Goal: Obtain resource: Download file/media

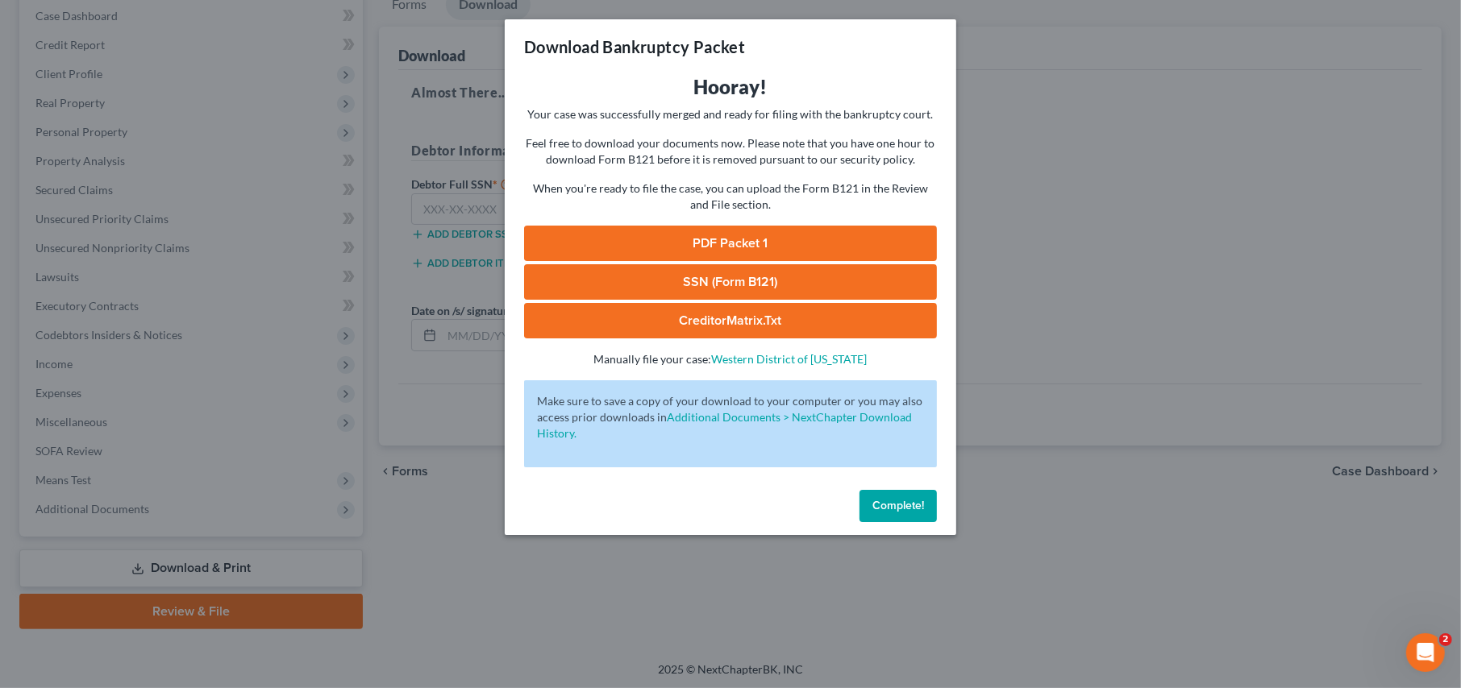
click at [889, 505] on span "Complete!" at bounding box center [898, 506] width 52 height 14
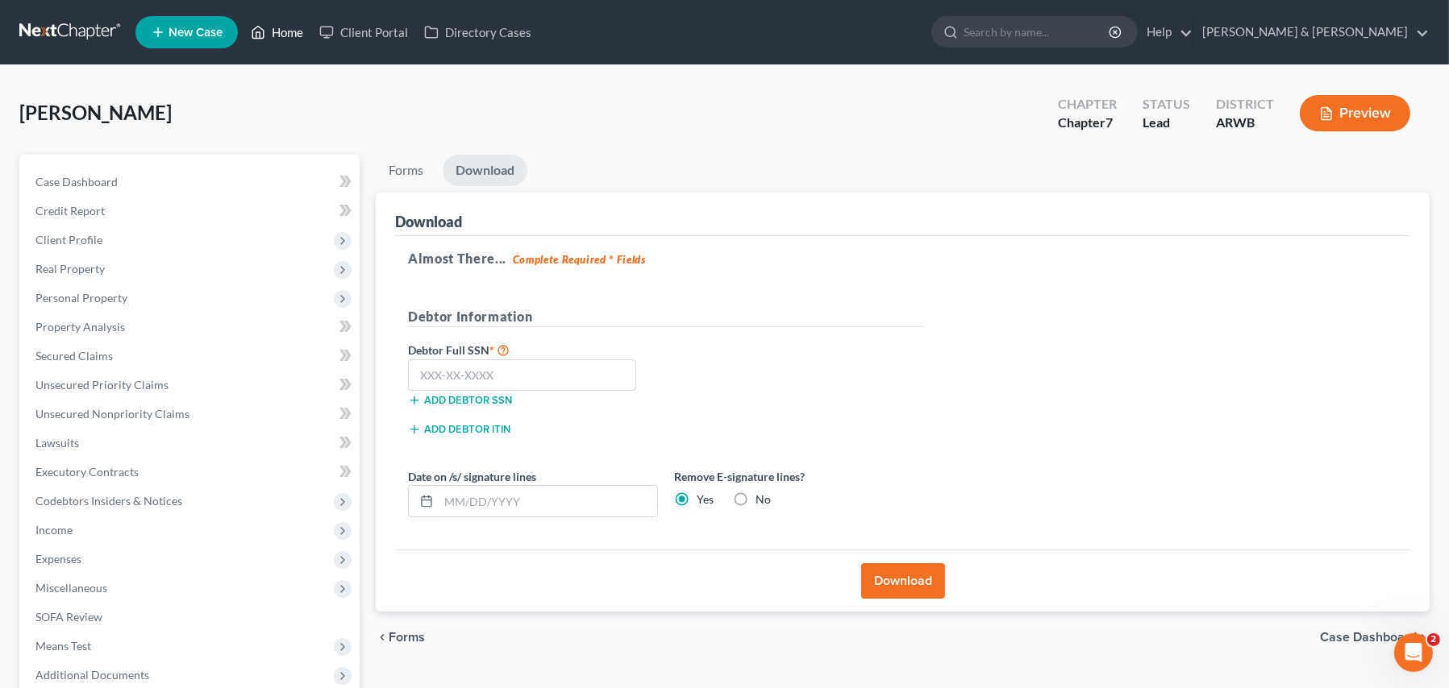
click at [275, 24] on link "Home" at bounding box center [277, 32] width 69 height 29
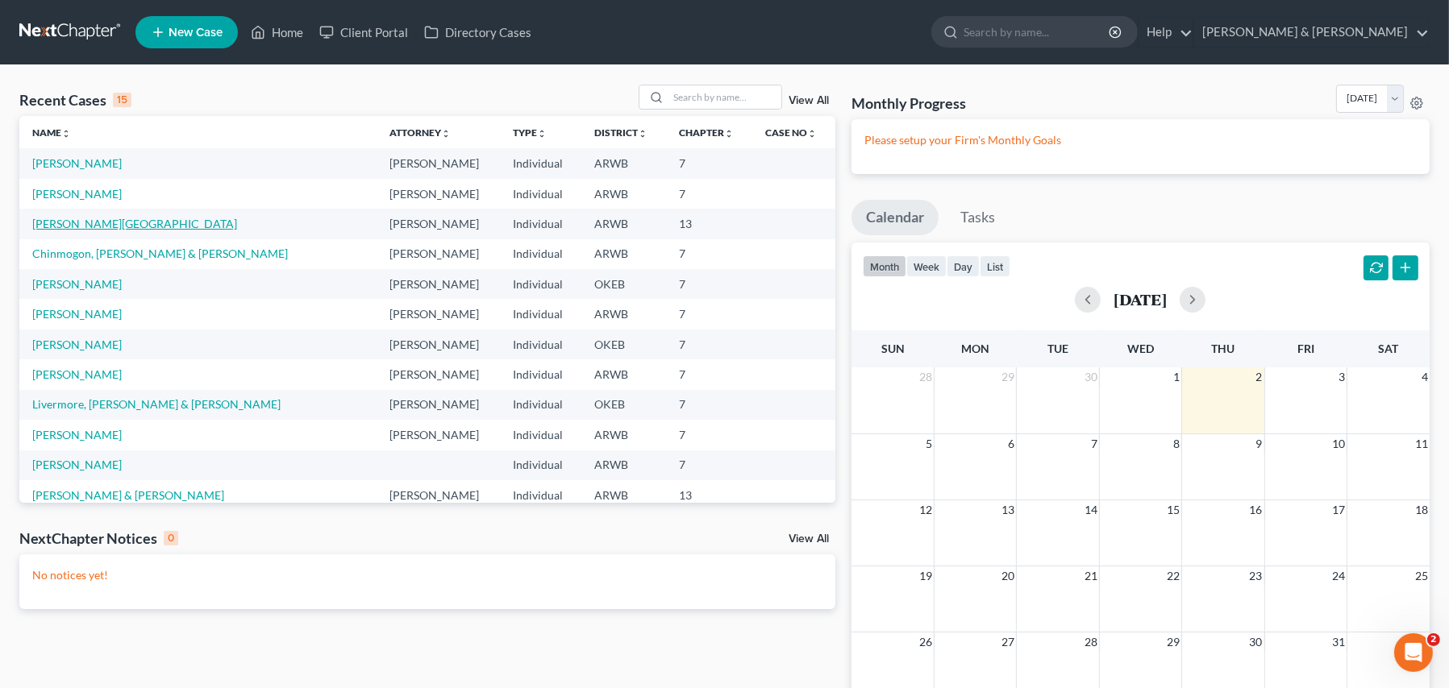
click at [115, 226] on link "[PERSON_NAME][GEOGRAPHIC_DATA]" at bounding box center [134, 224] width 205 height 14
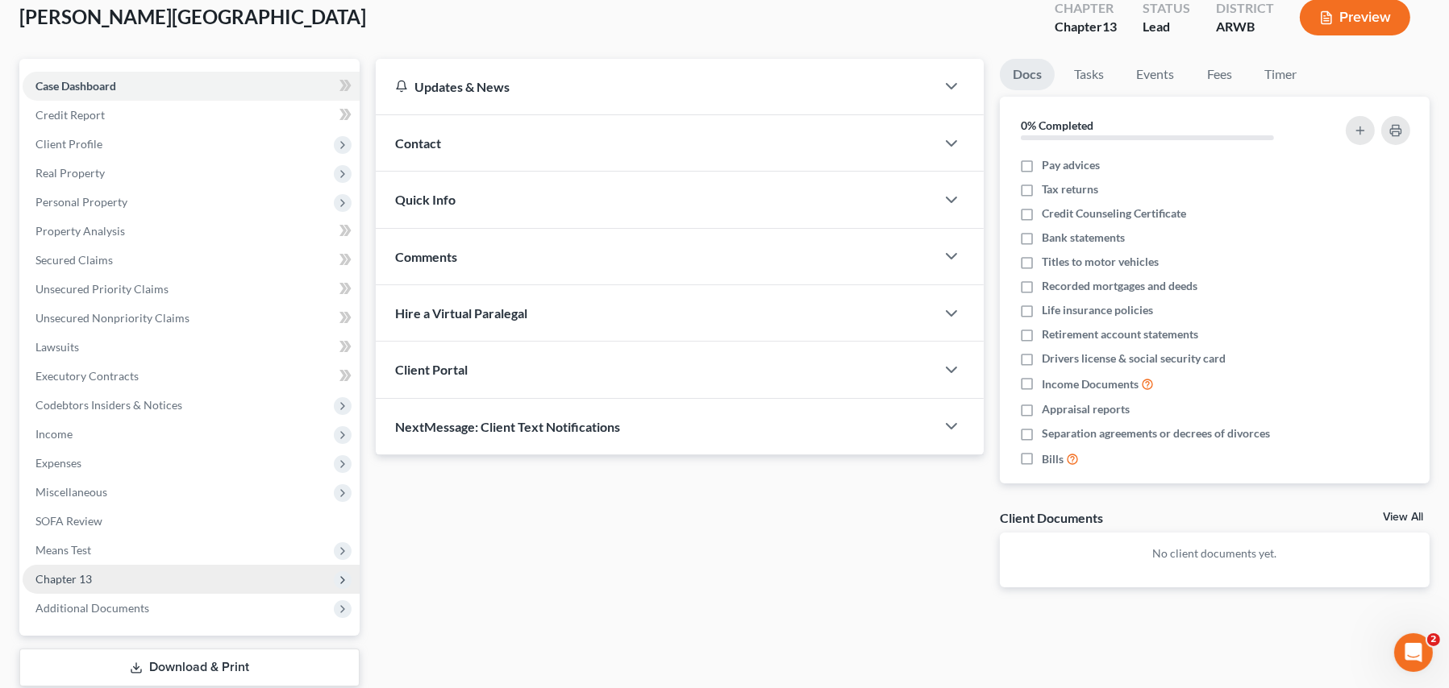
scroll to position [195, 0]
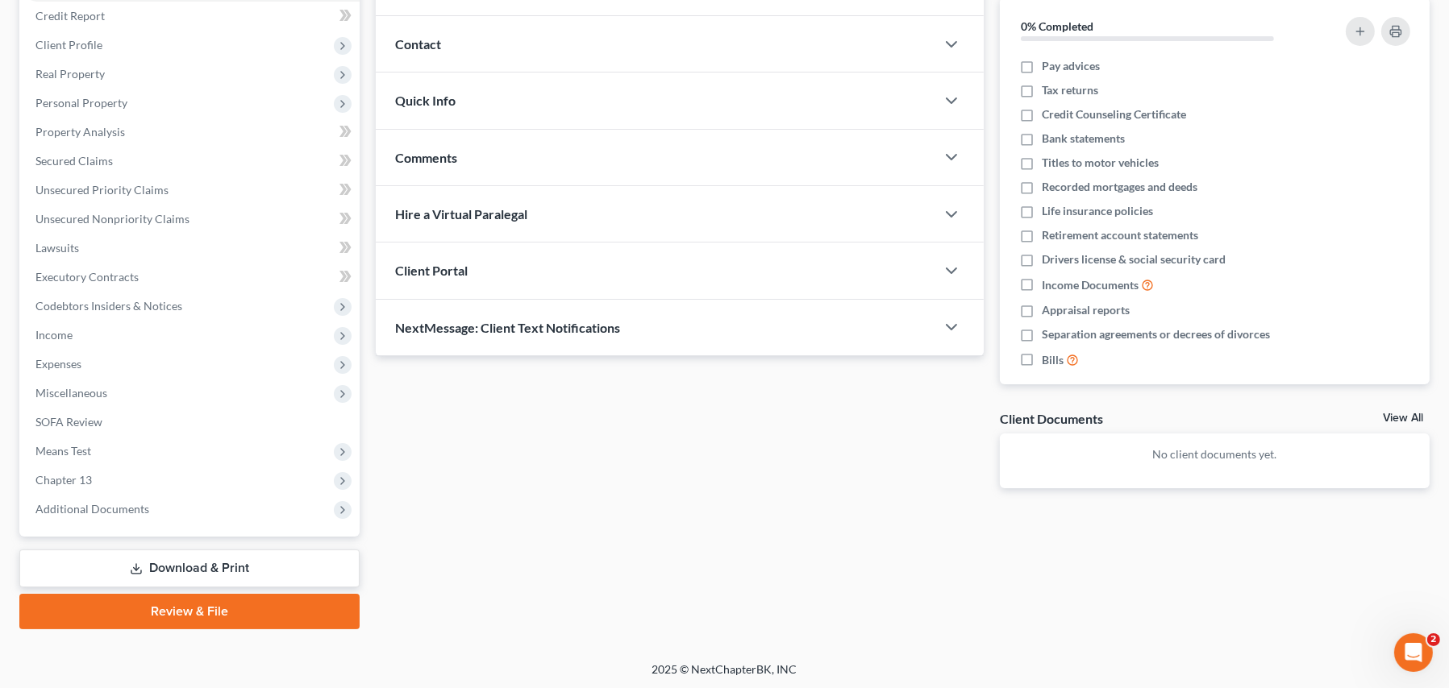
click at [206, 567] on link "Download & Print" at bounding box center [189, 569] width 340 height 38
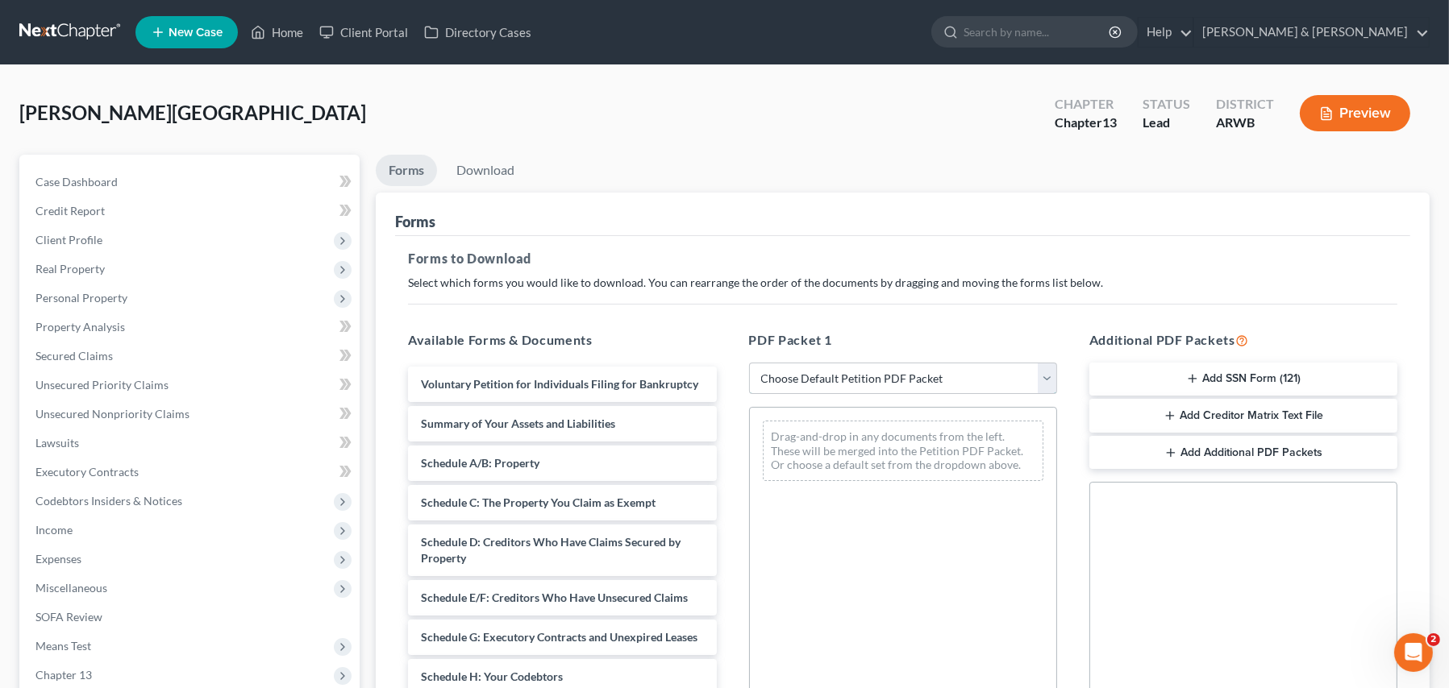
click at [885, 369] on select "Choose Default Petition PDF Packet Complete Bankruptcy Petition (all forms and …" at bounding box center [903, 379] width 308 height 32
select select "1"
click at [754, 363] on select "Choose Default Petition PDF Packet Complete Bankruptcy Petition (all forms and …" at bounding box center [903, 379] width 308 height 32
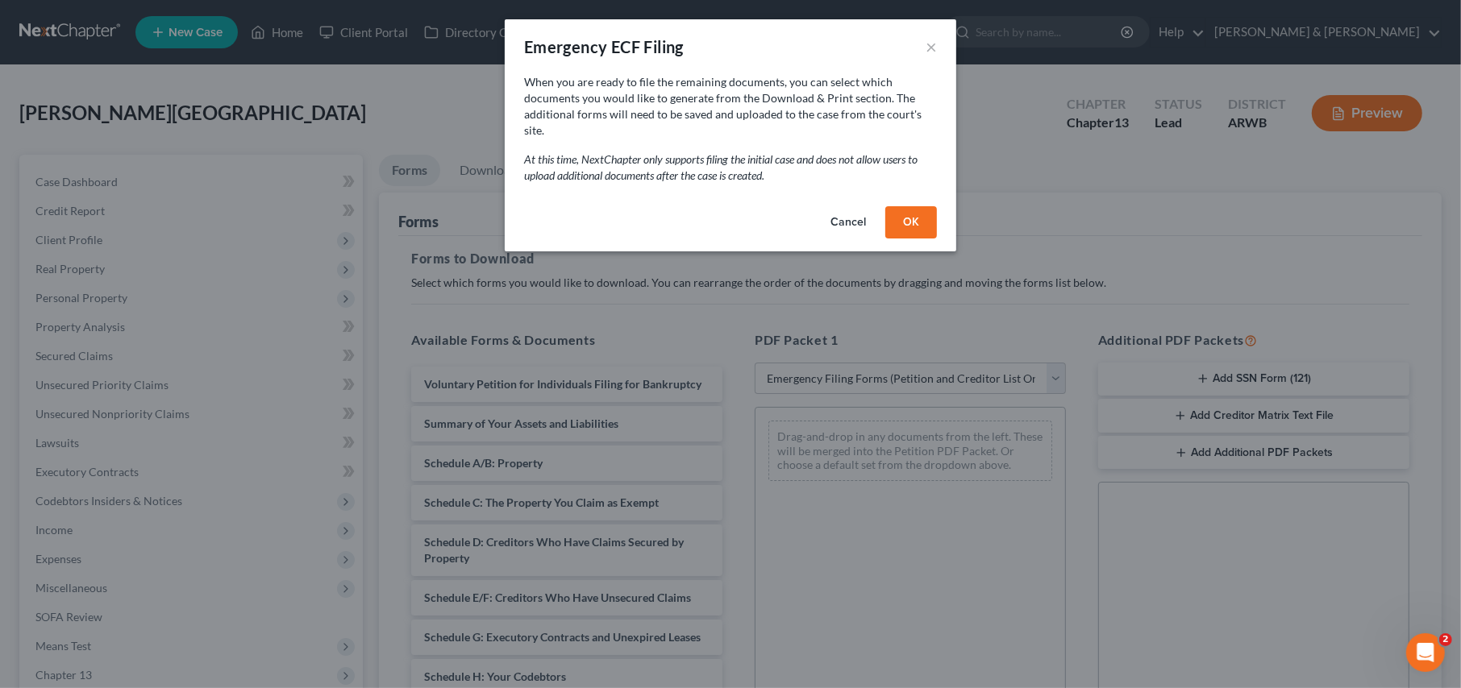
click at [913, 206] on button "OK" at bounding box center [911, 222] width 52 height 32
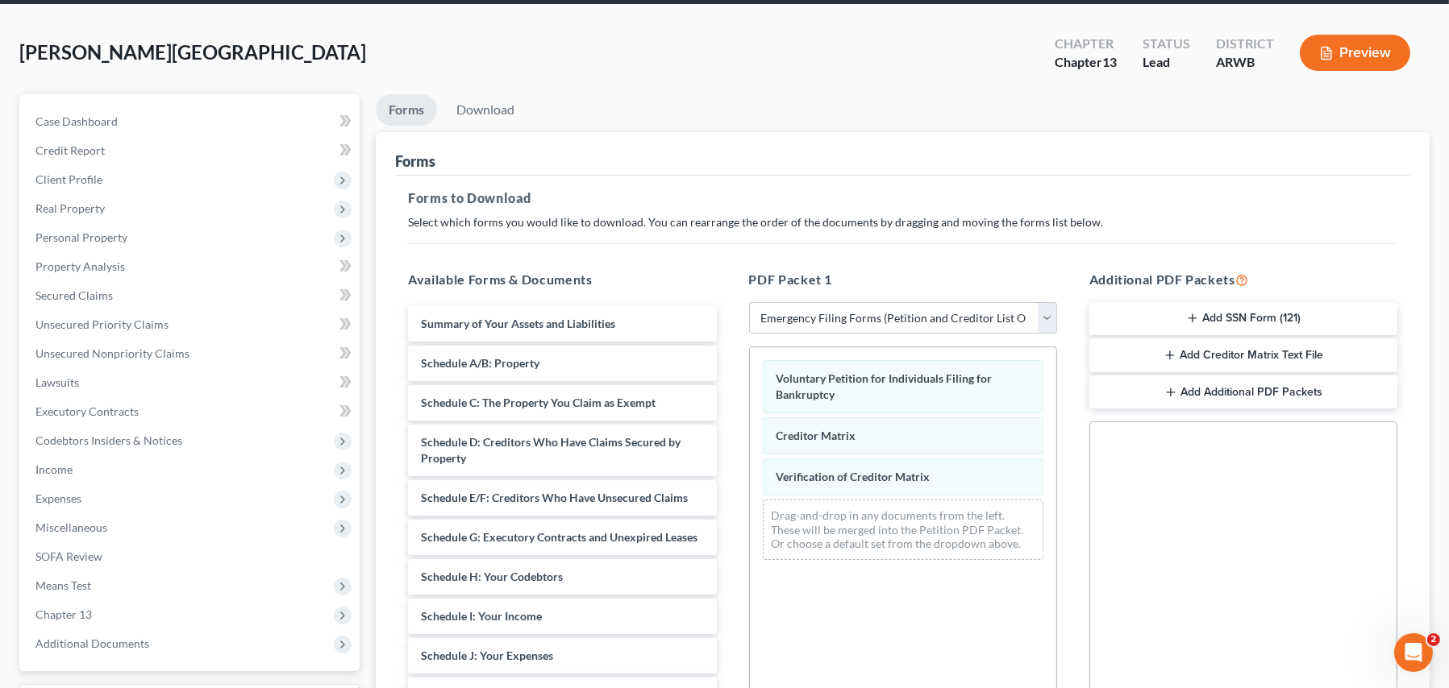
scroll to position [306, 0]
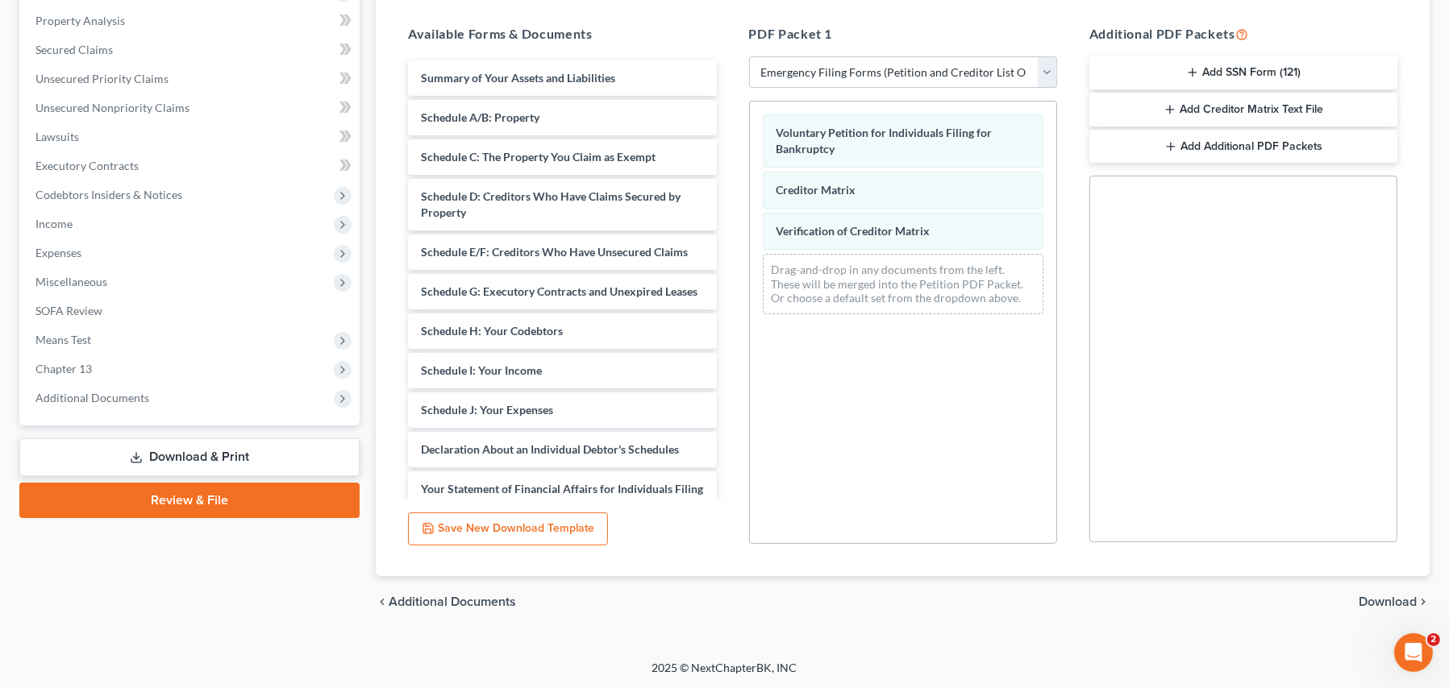
click at [1382, 598] on span "Download" at bounding box center [1387, 602] width 58 height 13
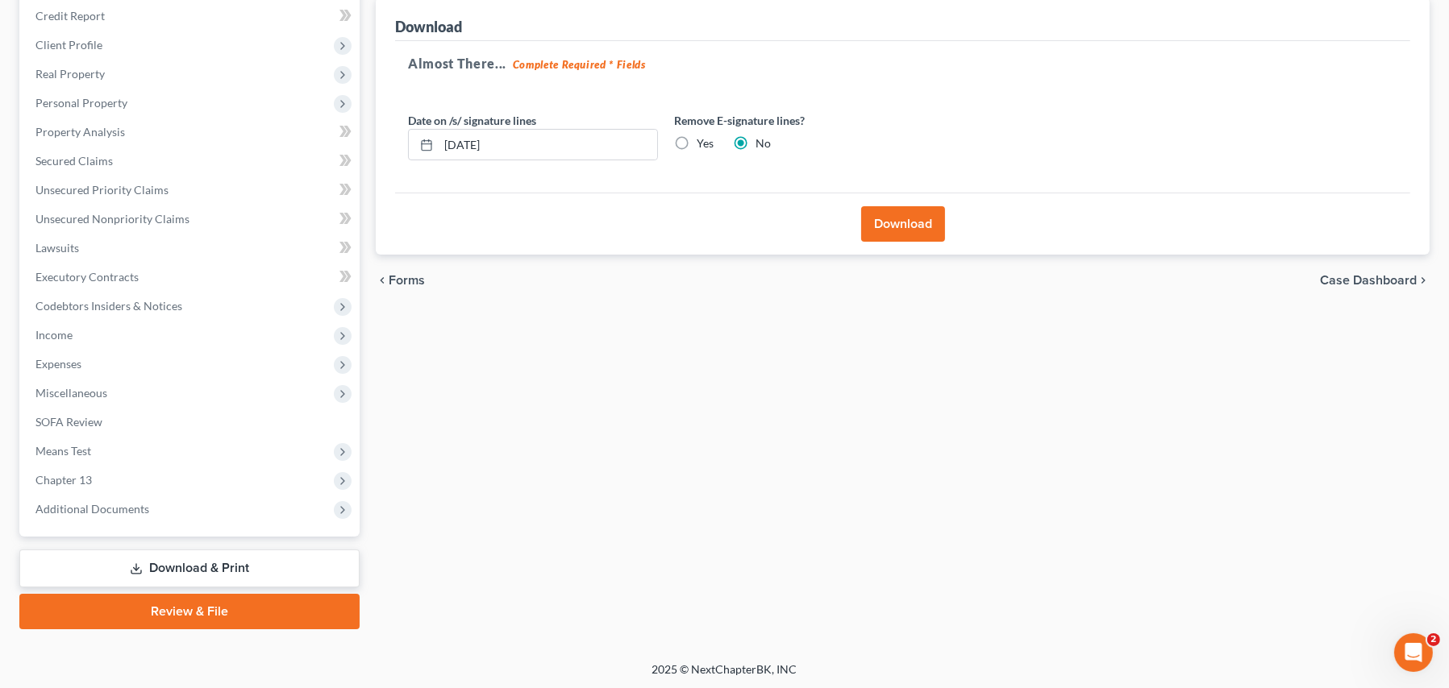
click at [901, 227] on button "Download" at bounding box center [903, 223] width 84 height 35
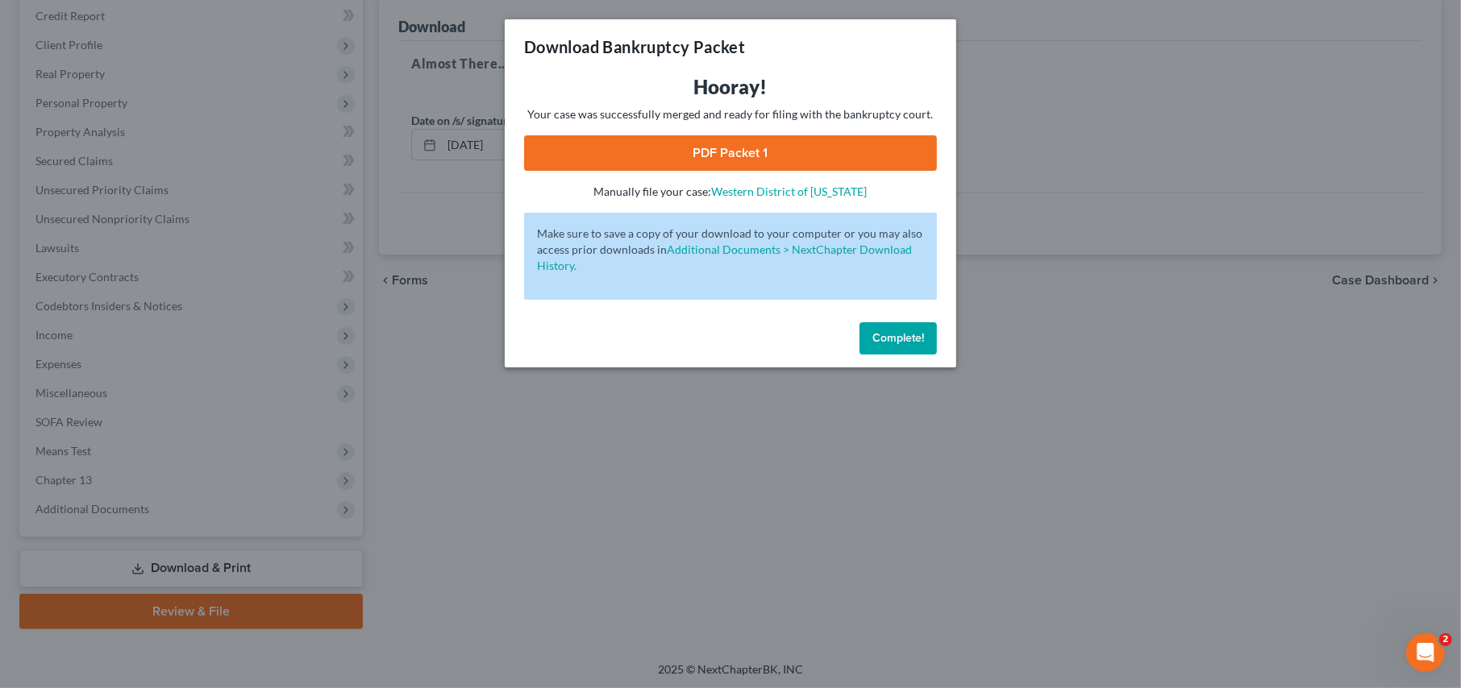
click at [719, 146] on link "PDF Packet 1" at bounding box center [730, 152] width 413 height 35
click at [879, 340] on span "Complete!" at bounding box center [898, 338] width 52 height 14
